Goal: Task Accomplishment & Management: Use online tool/utility

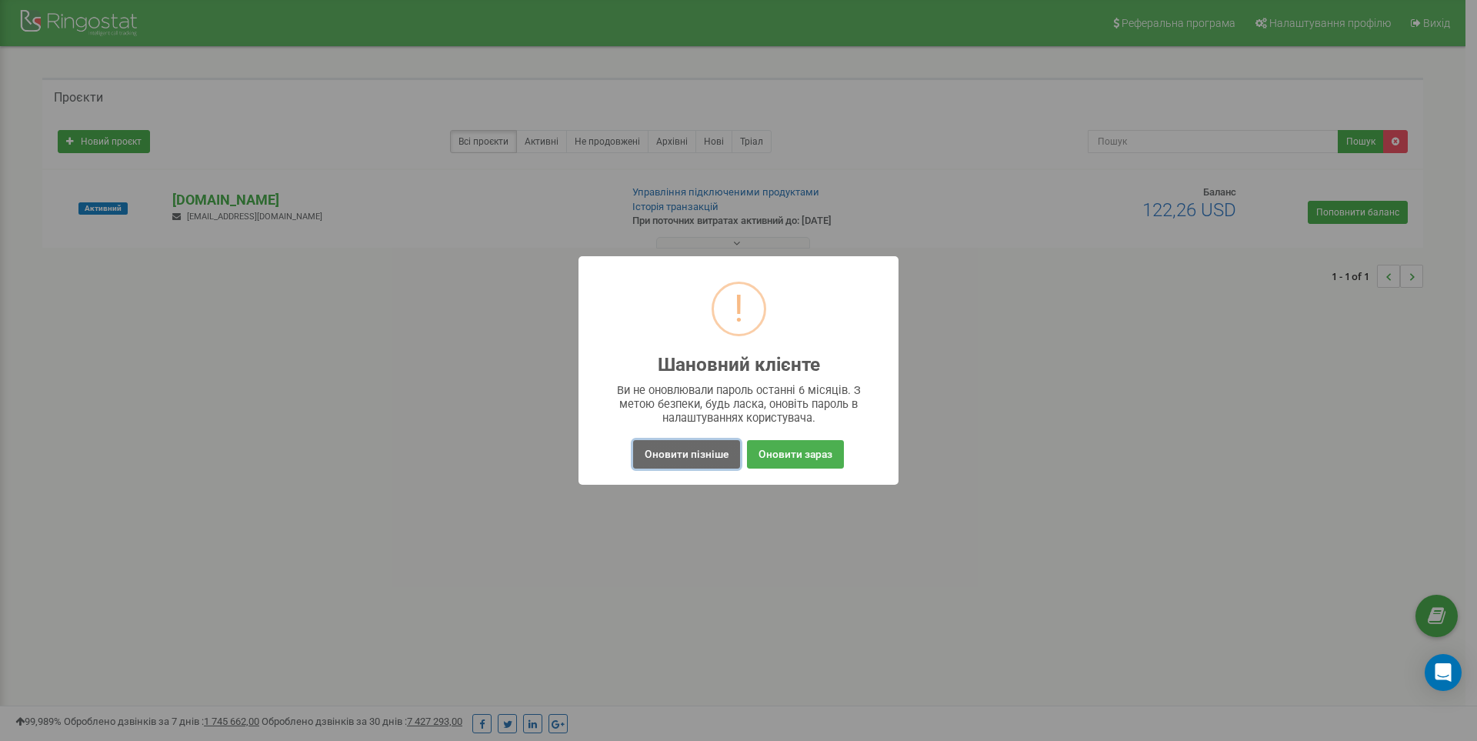
click at [690, 449] on button "Оновити пізніше" at bounding box center [686, 454] width 107 height 28
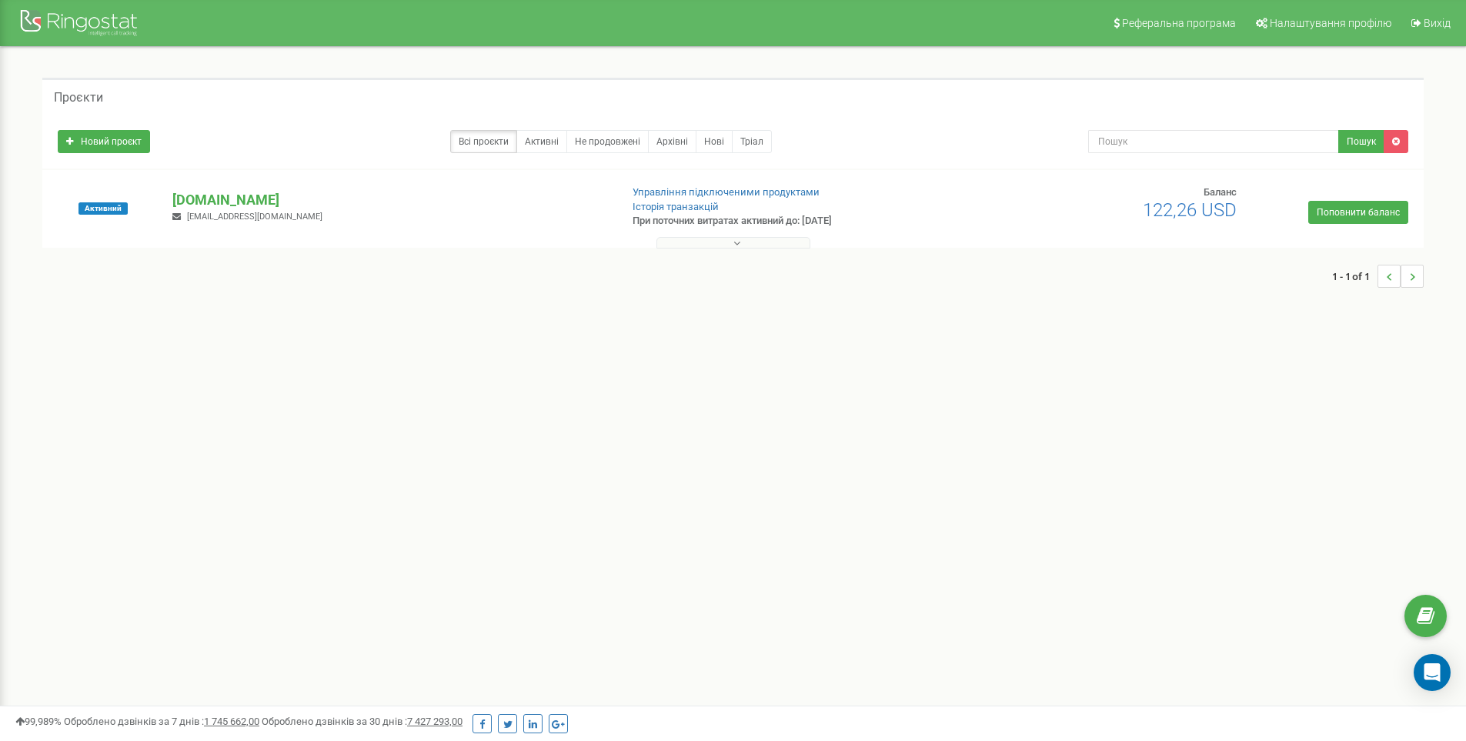
click at [725, 246] on button at bounding box center [733, 243] width 154 height 12
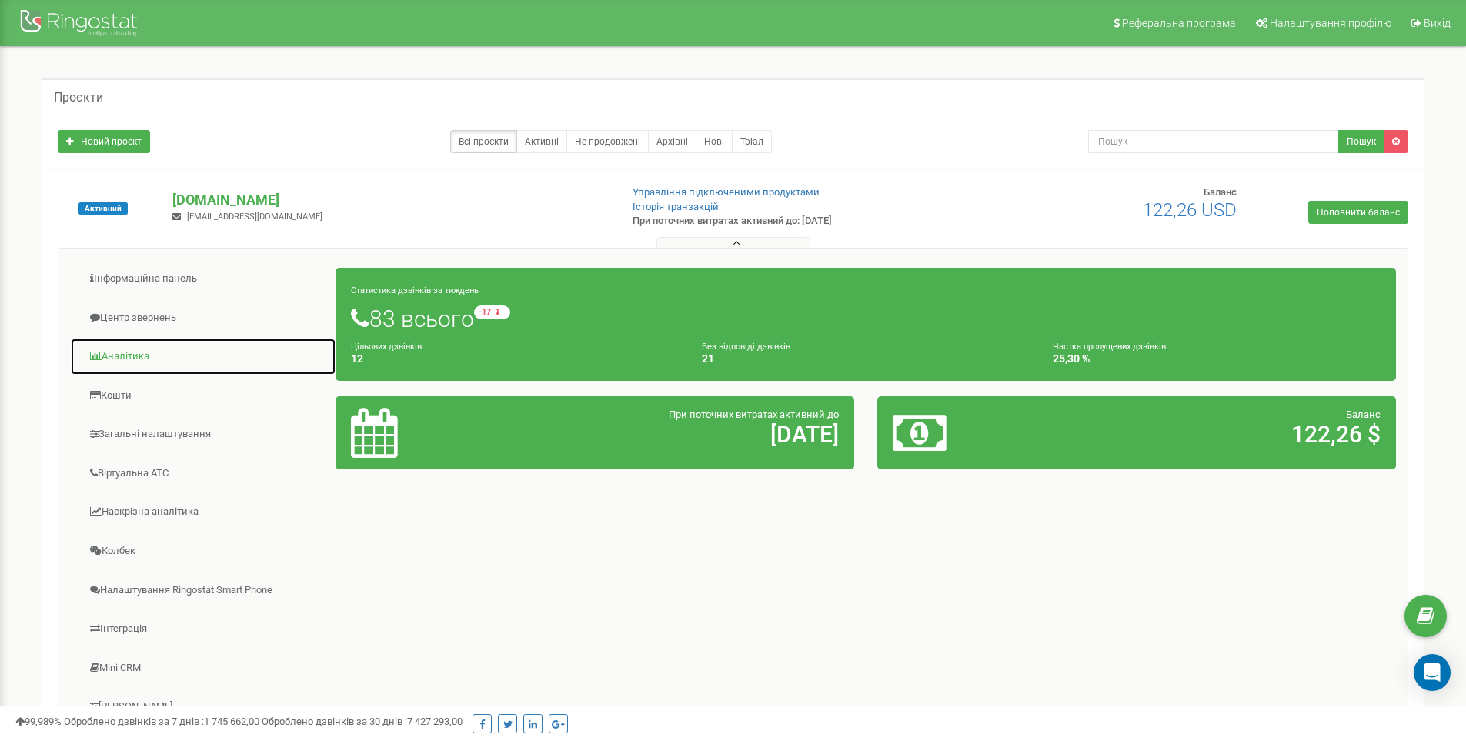
click at [121, 360] on link "Аналiтика" at bounding box center [203, 357] width 266 height 38
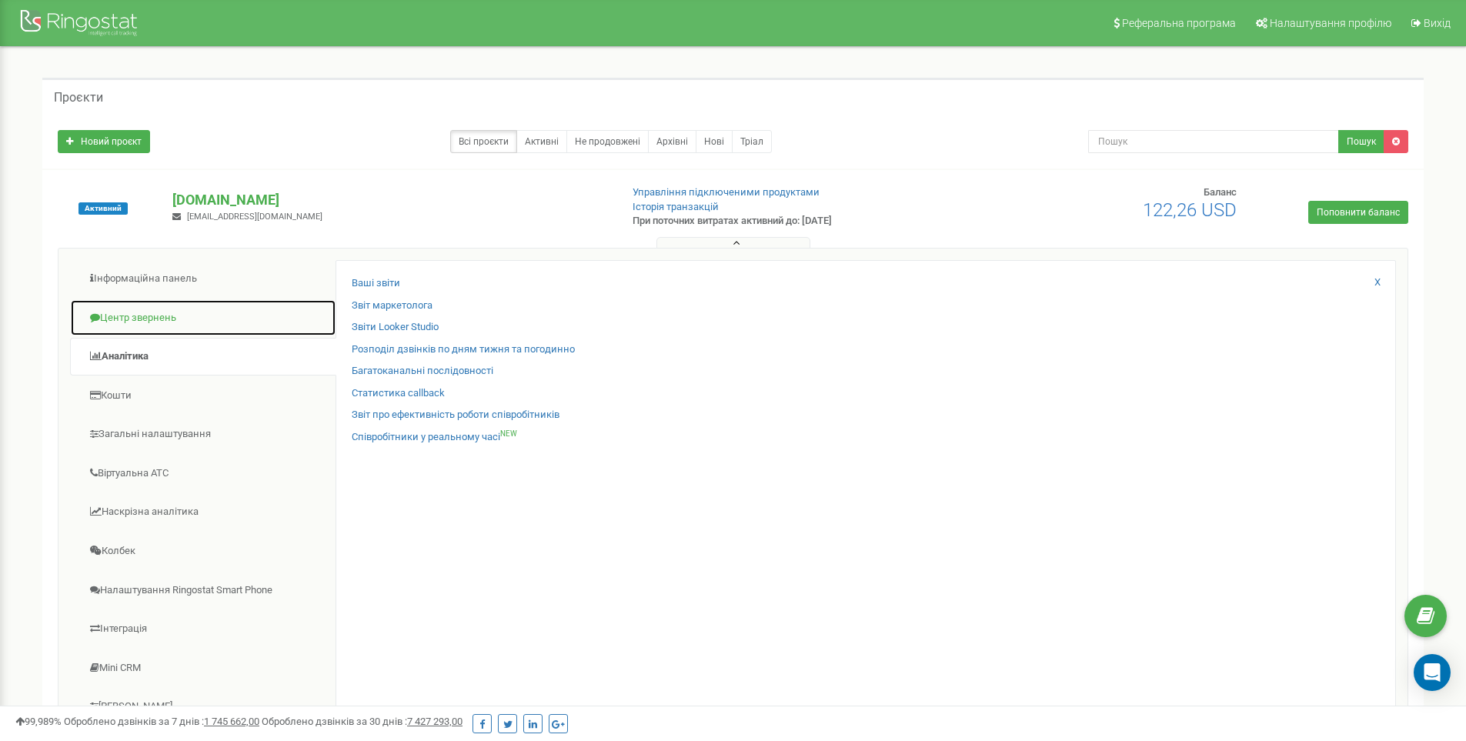
click at [143, 313] on link "Центр звернень" at bounding box center [203, 318] width 266 height 38
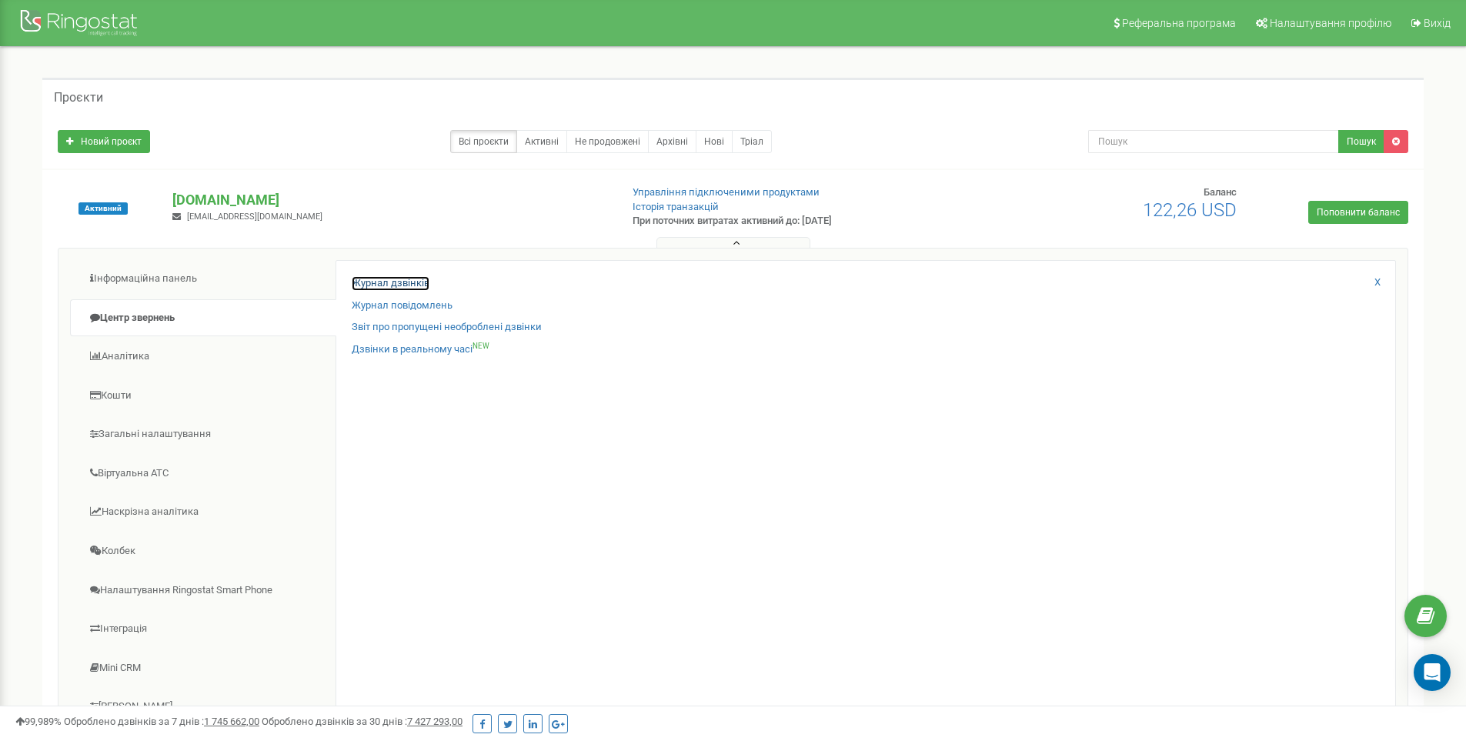
click at [359, 281] on link "Журнал дзвінків" at bounding box center [391, 283] width 78 height 15
